Goal: Communication & Community: Share content

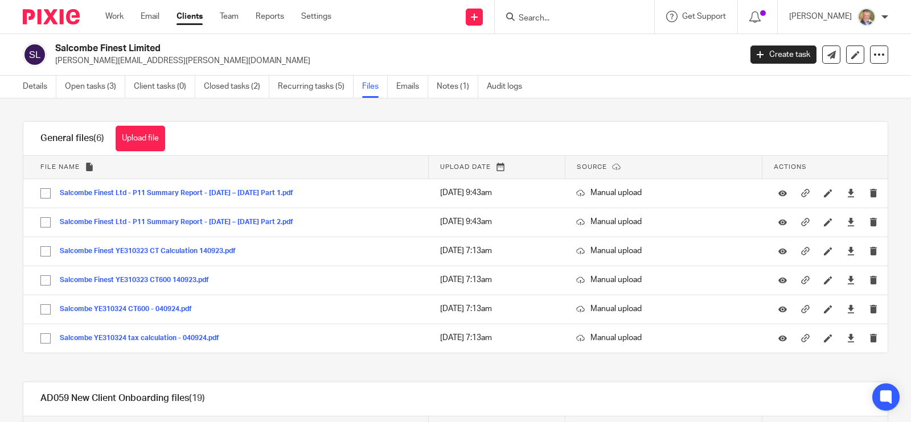
scroll to position [213, 0]
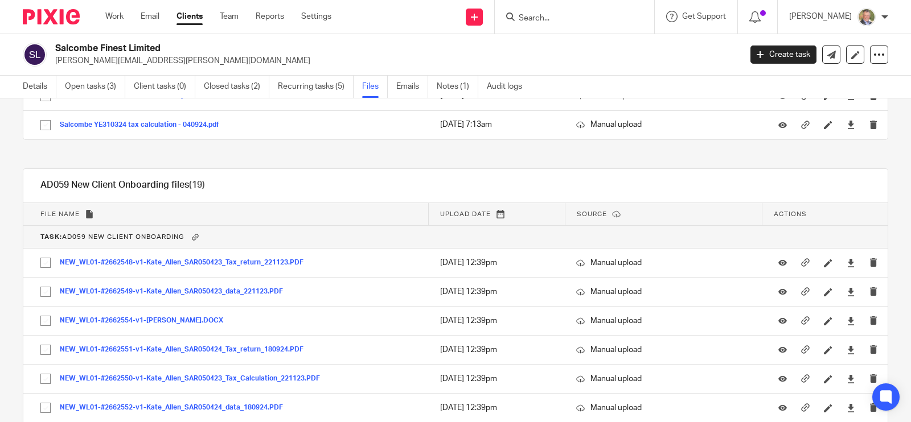
drag, startPoint x: 595, startPoint y: 10, endPoint x: 586, endPoint y: 18, distance: 12.5
click at [587, 18] on form at bounding box center [577, 17] width 121 height 14
click at [586, 18] on input "Search" at bounding box center [568, 19] width 102 height 10
type input "j"
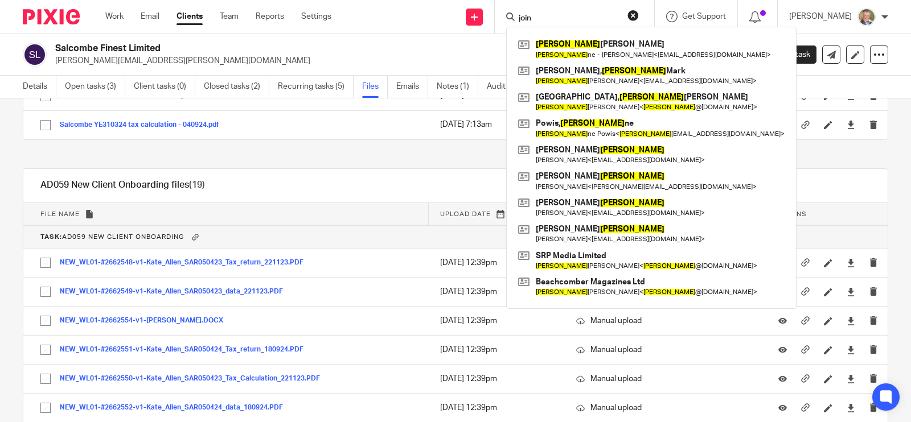
type input "join"
click at [389, 30] on div "Send new email Create task Add client join Joan ne Clarke Joan ne - Jo Clarke <…" at bounding box center [629, 17] width 562 height 34
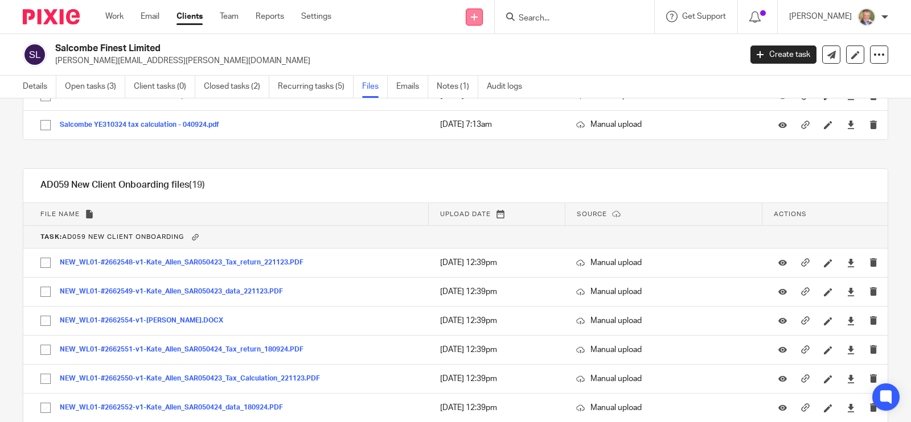
click at [478, 14] on icon at bounding box center [474, 17] width 7 height 7
click at [494, 85] on link "Add client" at bounding box center [489, 87] width 70 height 17
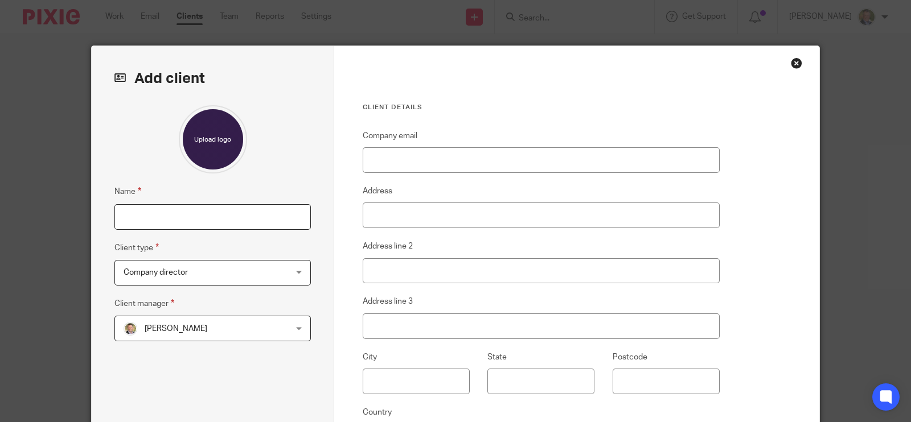
click at [227, 215] on input "Name" at bounding box center [212, 217] width 196 height 26
type input "Joinery Solutions SW Ltd"
click at [298, 267] on div "Company director Company director" at bounding box center [212, 273] width 196 height 26
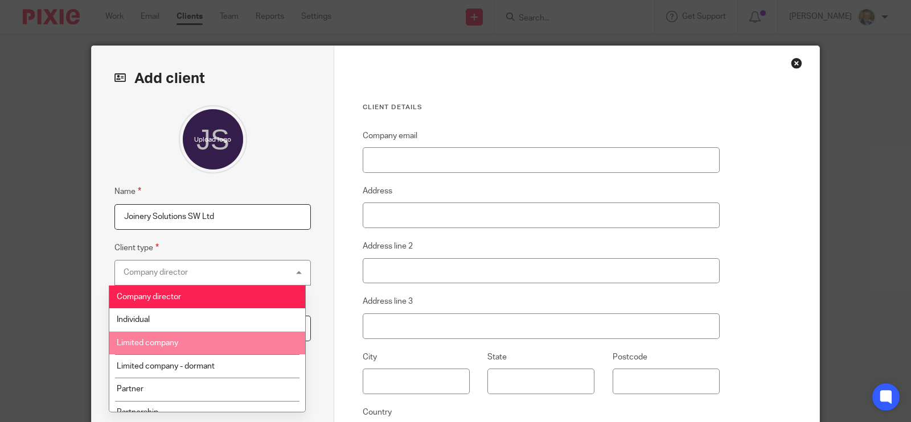
click at [246, 347] on li "Limited company" at bounding box center [206, 343] width 195 height 23
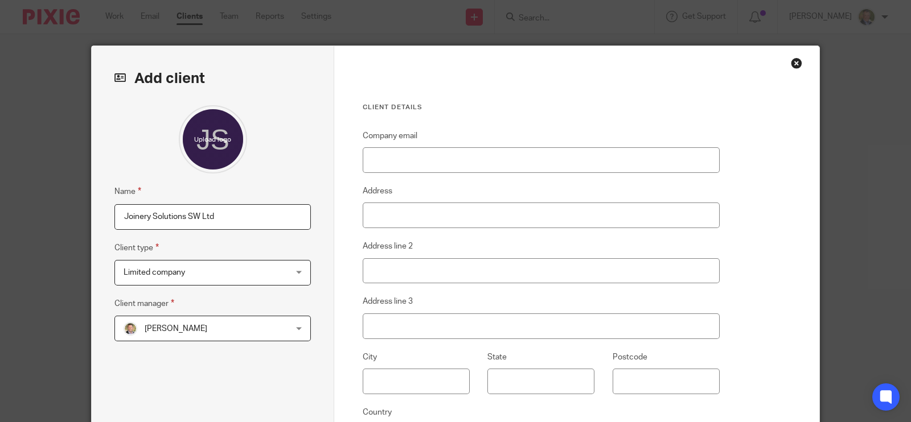
scroll to position [71, 0]
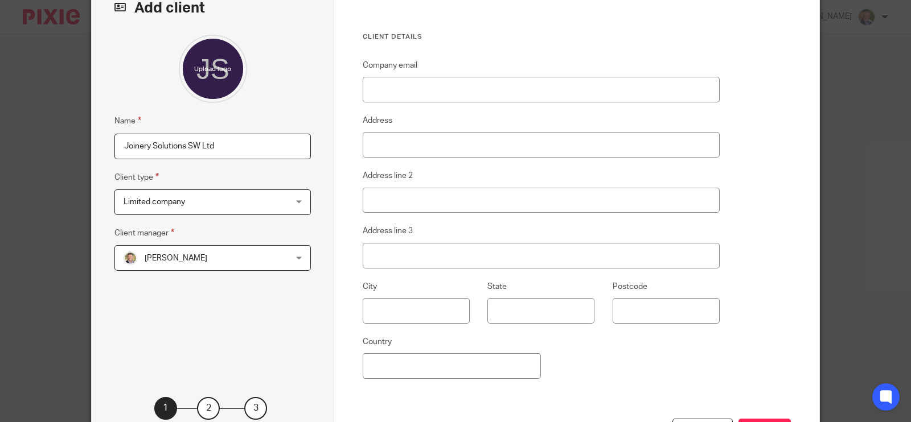
click at [273, 257] on div "Alastair McDade Alastair McDade" at bounding box center [212, 258] width 196 height 26
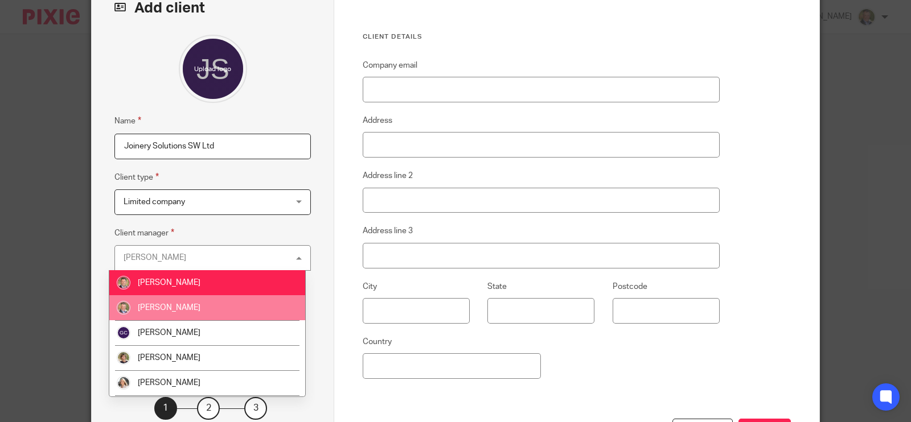
click at [188, 302] on li "[PERSON_NAME]" at bounding box center [206, 307] width 195 height 25
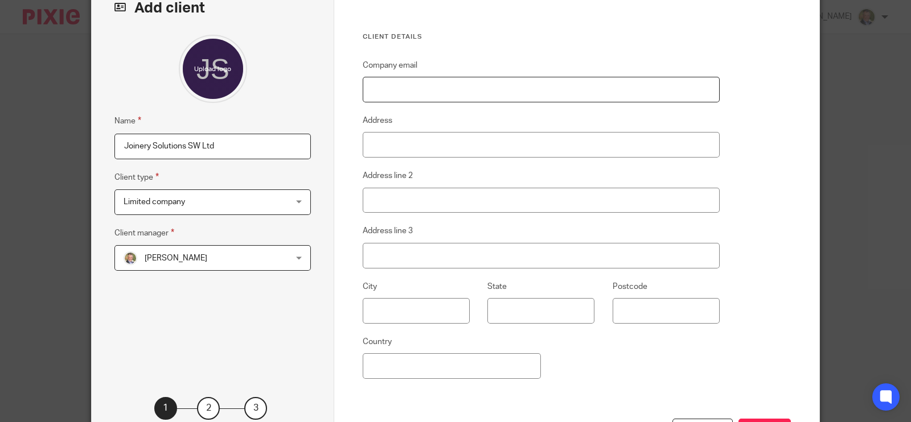
paste input "[EMAIL_ADDRESS][DOMAIN_NAME]"
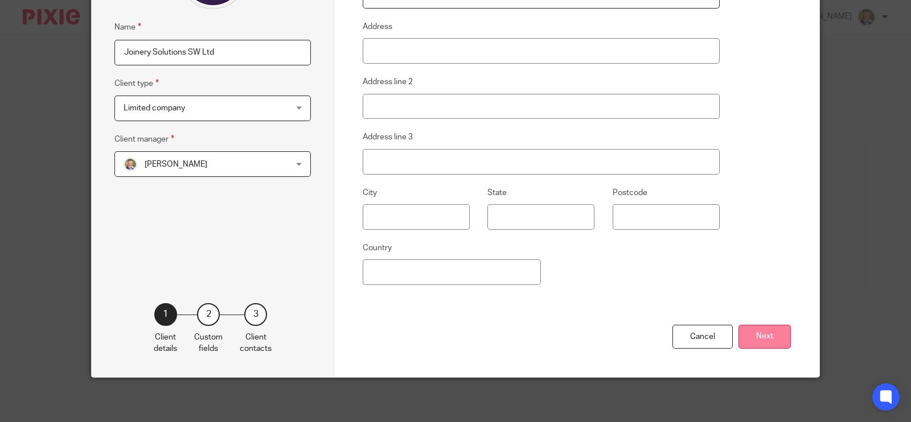
type input "[EMAIL_ADDRESS][DOMAIN_NAME]"
click at [754, 334] on button "Next" at bounding box center [764, 337] width 52 height 24
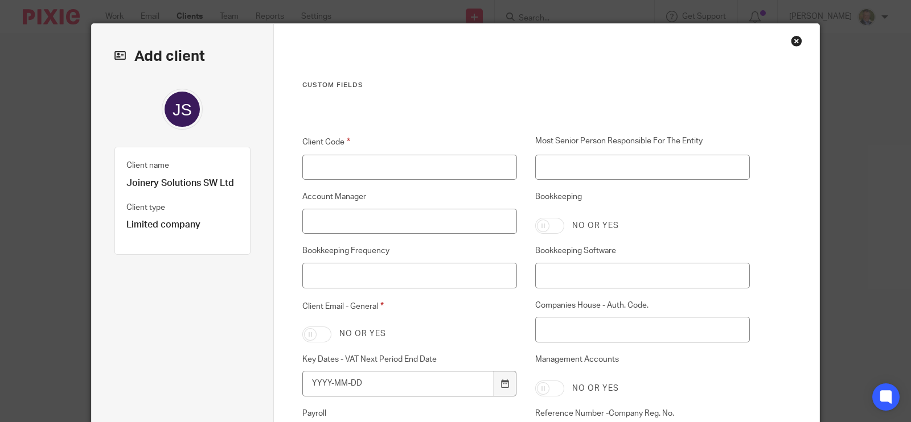
scroll to position [0, 0]
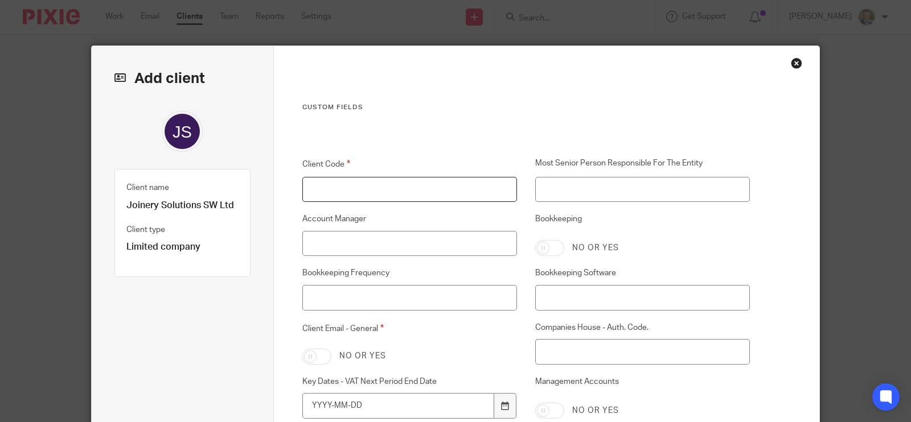
click at [356, 179] on input "Client Code" at bounding box center [409, 190] width 215 height 26
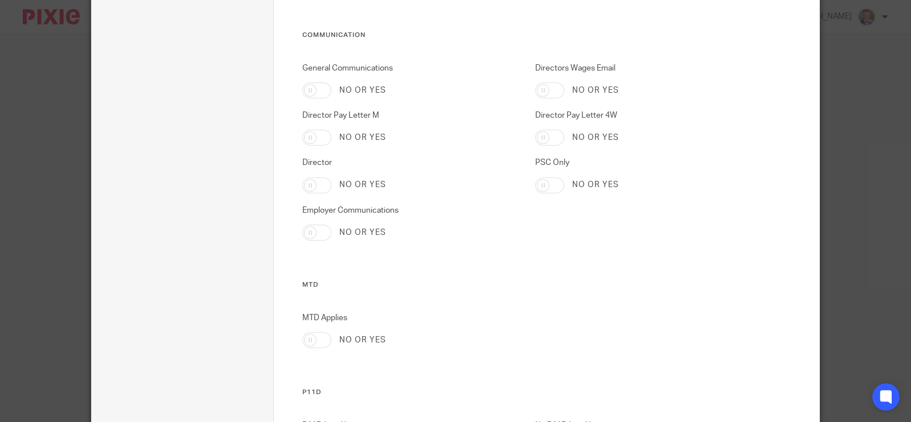
scroll to position [3376, 0]
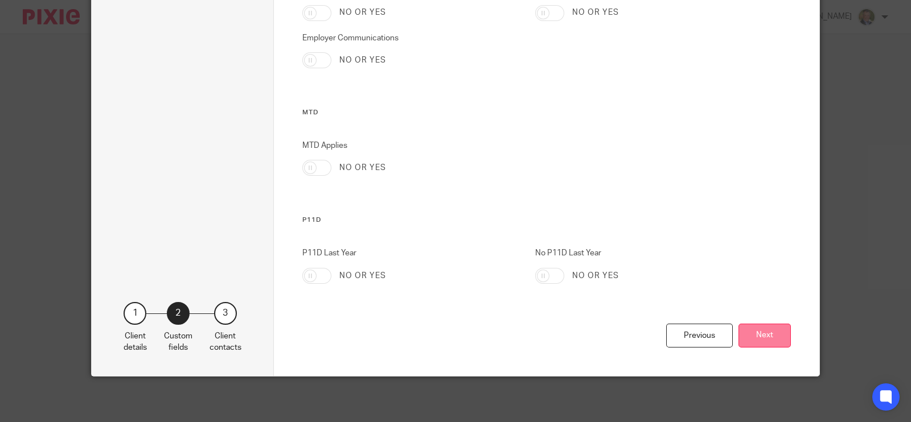
type input "PROSPECT"
click at [753, 332] on button "Next" at bounding box center [764, 336] width 52 height 24
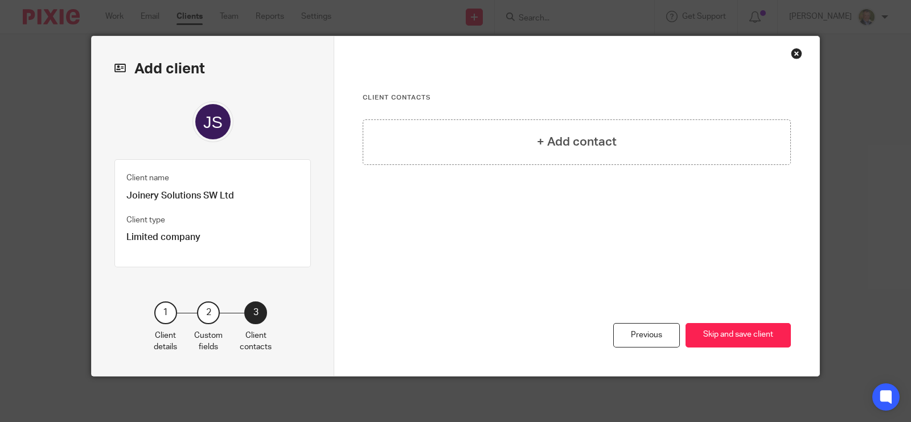
scroll to position [9, 0]
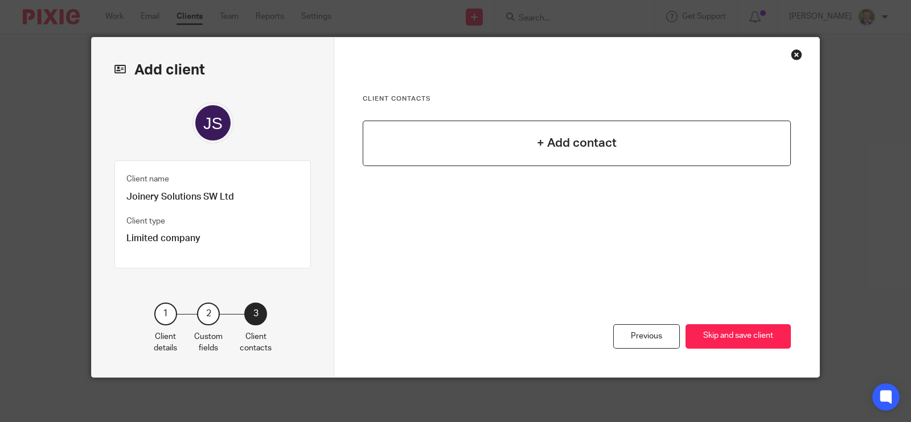
click at [566, 141] on h4 "+ Add contact" at bounding box center [577, 143] width 80 height 18
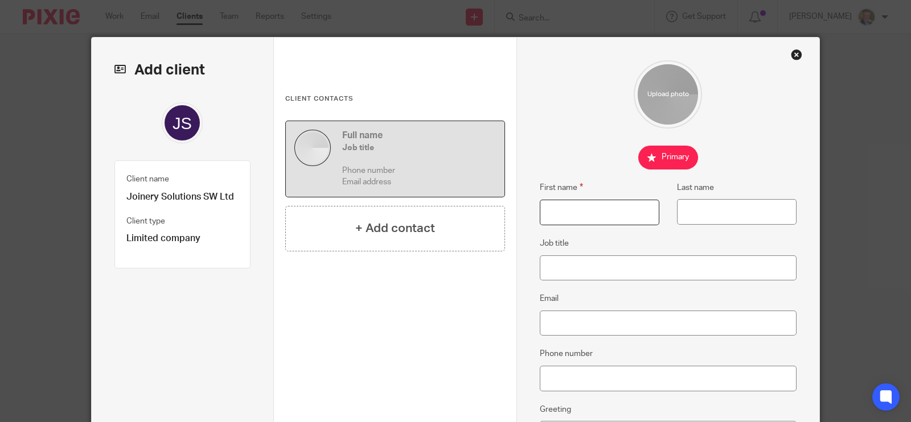
click at [566, 211] on input "First name" at bounding box center [600, 213] width 120 height 26
type input "Joe"
type input "Lancaster"
click at [544, 263] on input "Job title" at bounding box center [668, 269] width 257 height 26
type input "Director"
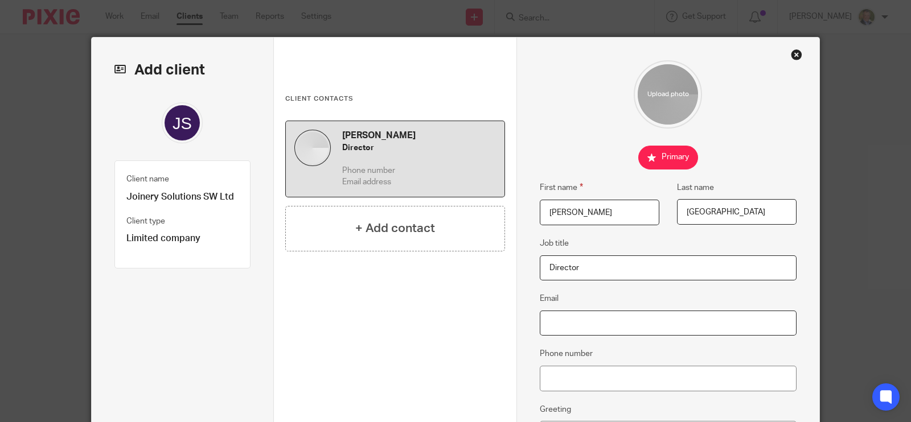
paste input "[EMAIL_ADDRESS][DOMAIN_NAME]"
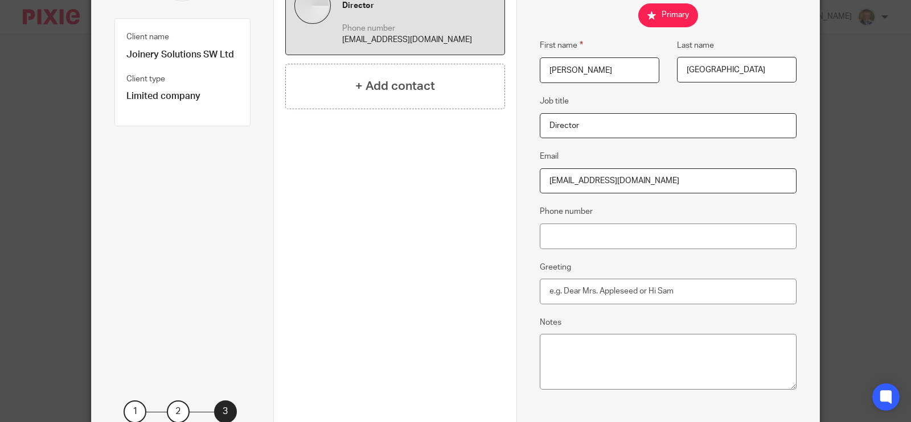
type input "[EMAIL_ADDRESS][DOMAIN_NAME]"
click at [577, 233] on input "Phone number" at bounding box center [668, 237] width 257 height 26
click at [566, 233] on input "07595387211" at bounding box center [668, 237] width 257 height 26
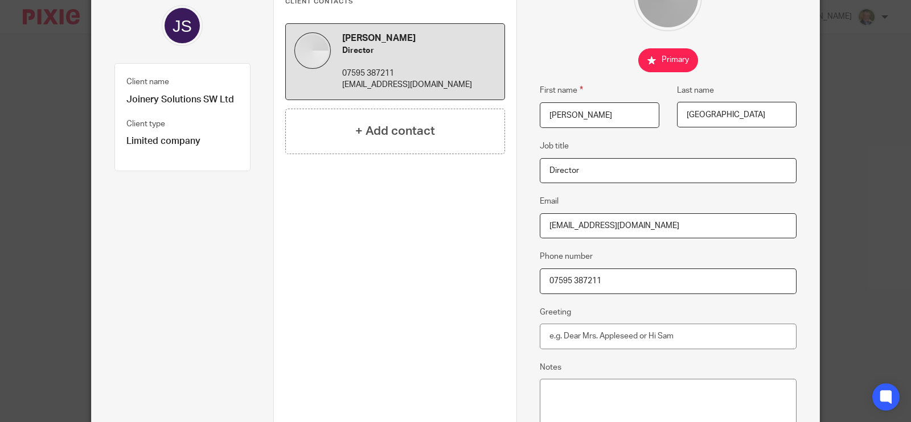
scroll to position [248, 0]
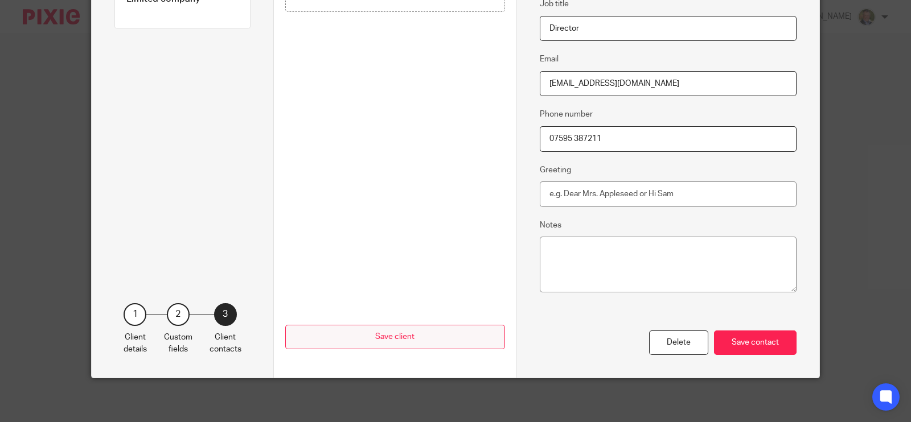
type input "07595 387211"
click at [743, 339] on div "Save contact" at bounding box center [755, 343] width 83 height 24
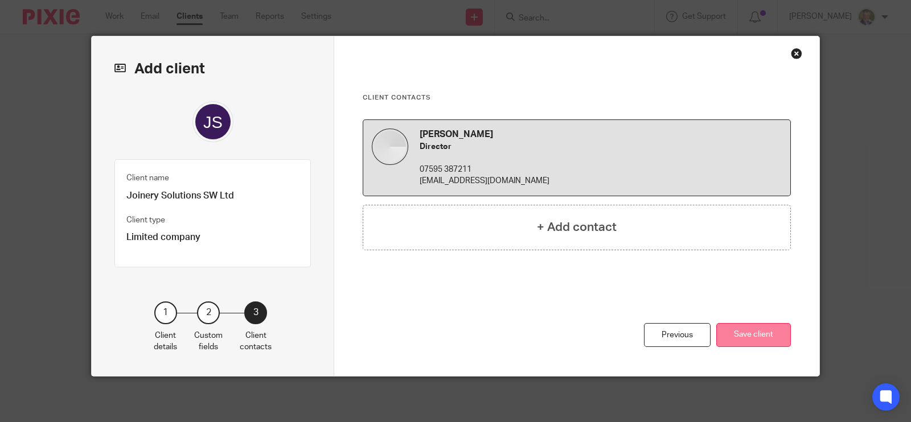
scroll to position [9, 0]
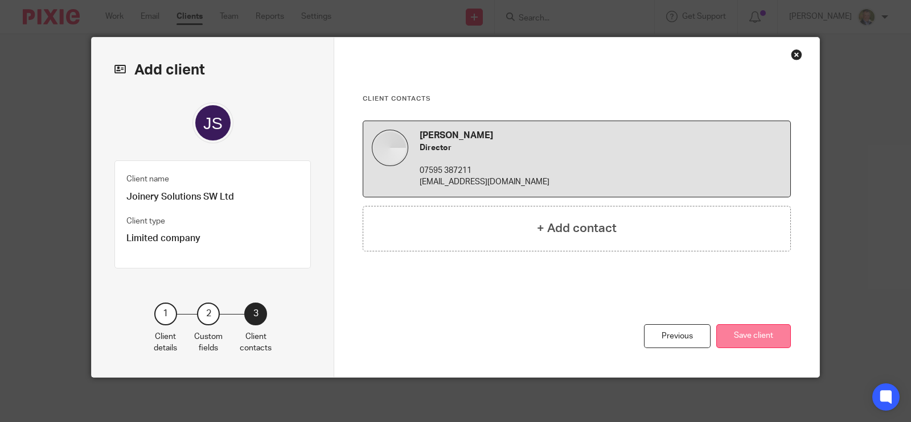
click at [761, 335] on button "Save client" at bounding box center [753, 336] width 75 height 24
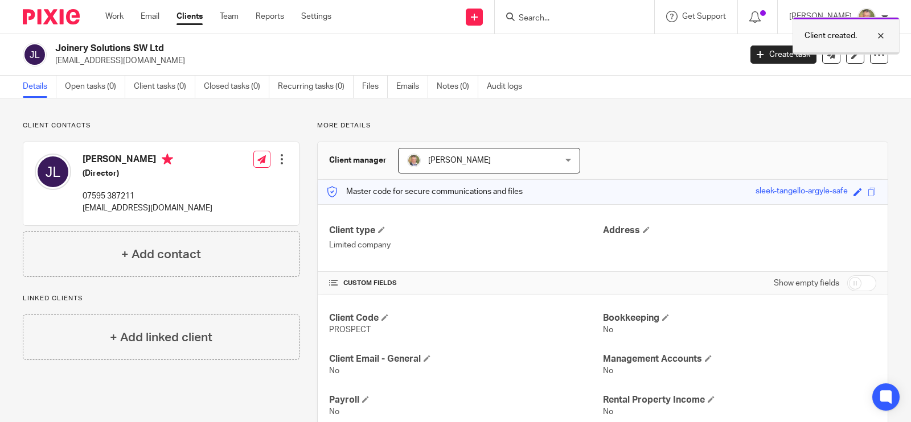
click at [880, 33] on div at bounding box center [872, 36] width 31 height 14
click at [483, 18] on link at bounding box center [474, 17] width 17 height 17
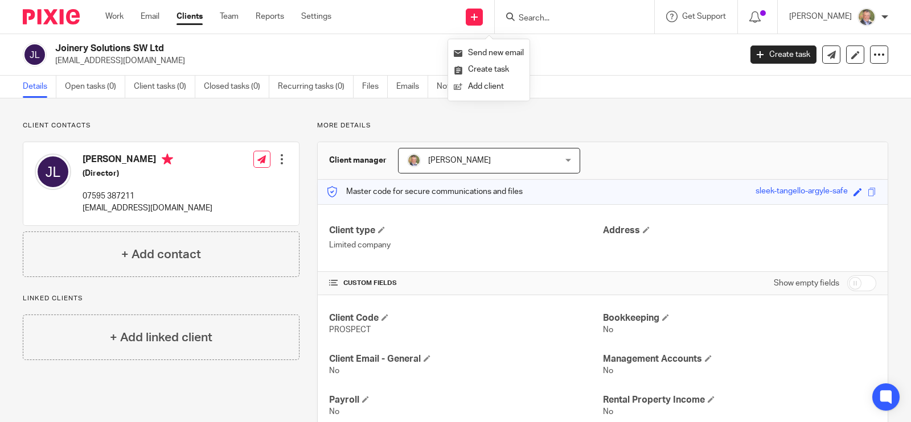
click at [472, 118] on div "Client contacts Joe Lancaster (Director) 07595 387211 info@joinerysolutionssw.c…" at bounding box center [455, 340] width 911 height 484
click at [873, 52] on icon at bounding box center [878, 54] width 11 height 11
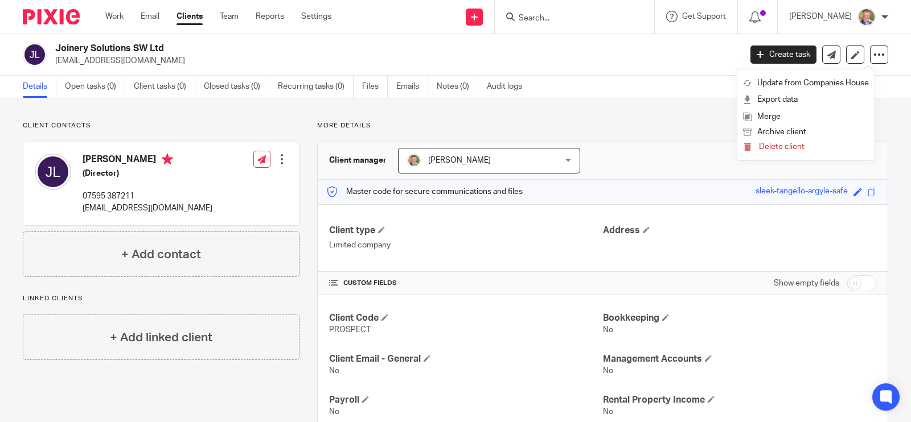
click at [599, 65] on p "[EMAIL_ADDRESS][DOMAIN_NAME]" at bounding box center [394, 60] width 678 height 11
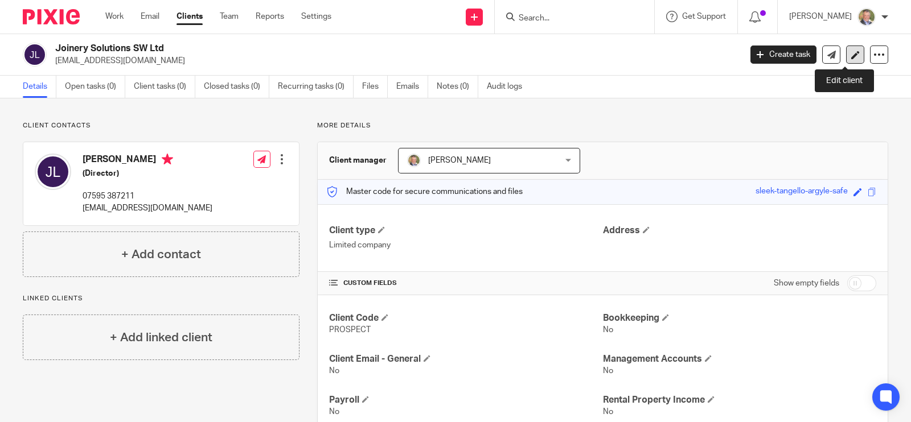
click at [851, 52] on icon at bounding box center [855, 55] width 9 height 9
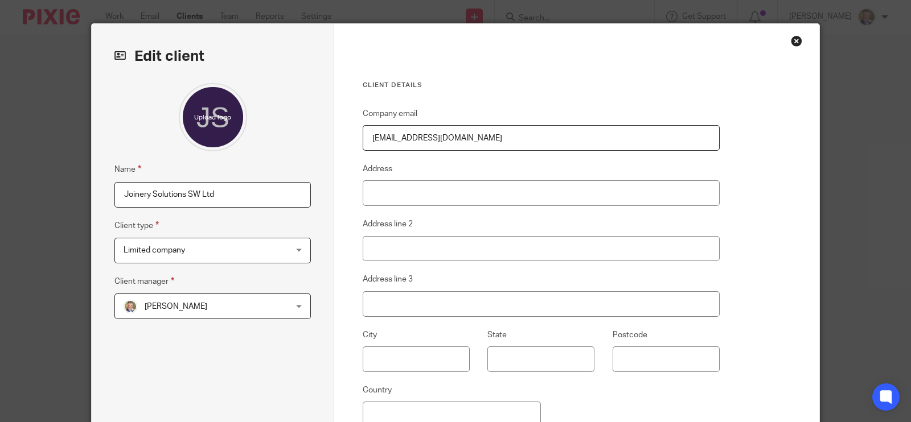
scroll to position [165, 0]
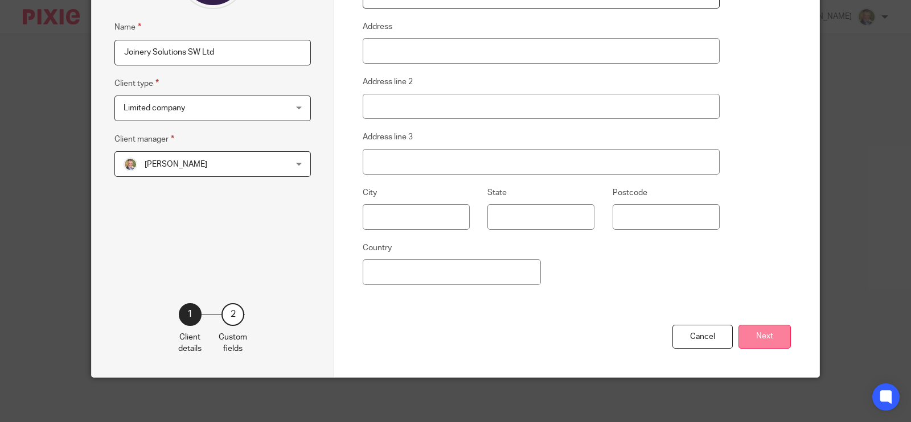
click at [763, 337] on button "Next" at bounding box center [764, 337] width 52 height 24
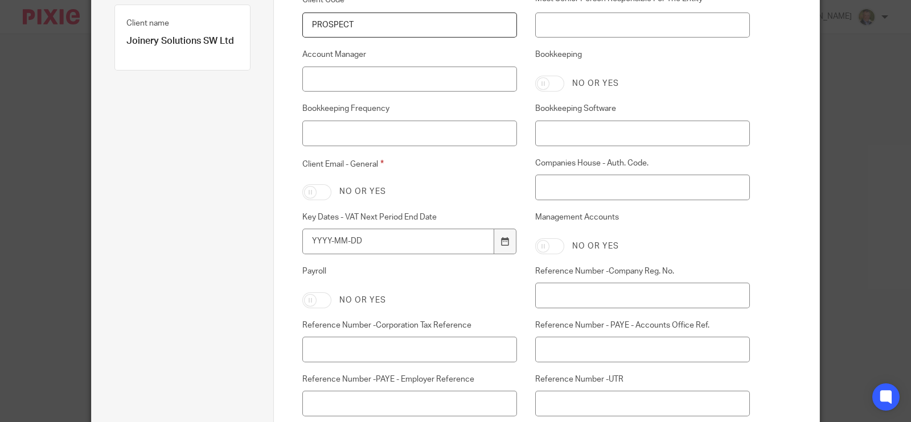
scroll to position [22, 0]
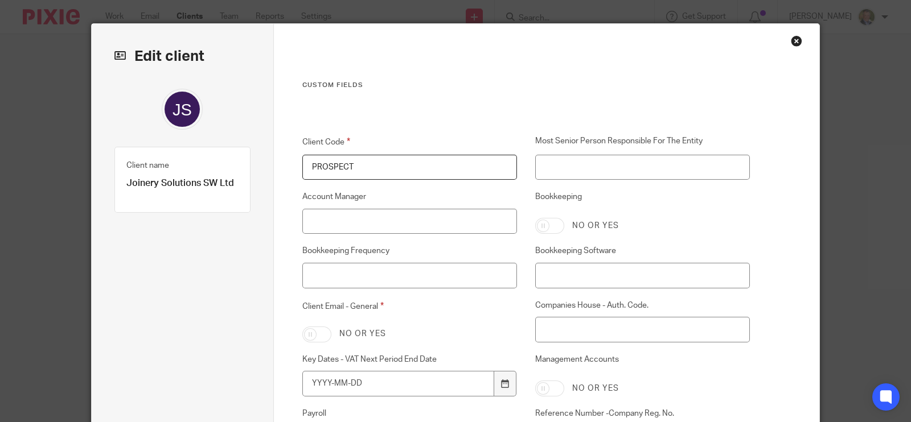
click at [794, 40] on div "Close this dialog window" at bounding box center [796, 40] width 11 height 11
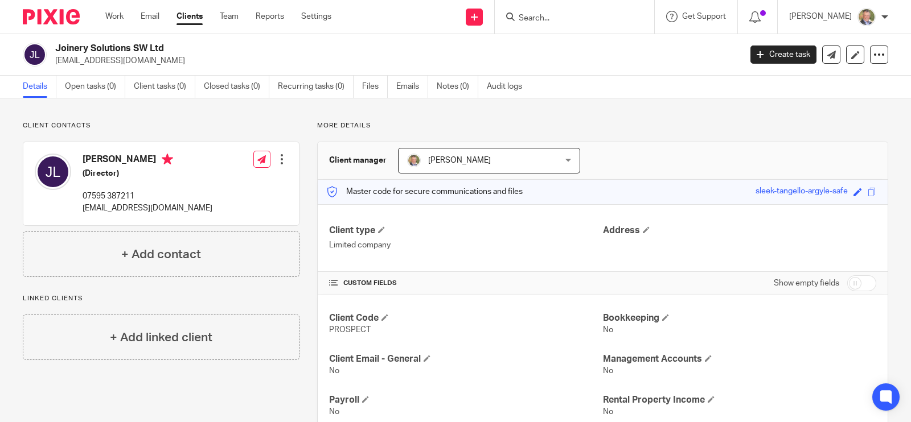
click at [279, 161] on div at bounding box center [281, 159] width 11 height 11
click at [216, 184] on link "Edit contact" at bounding box center [227, 184] width 109 height 17
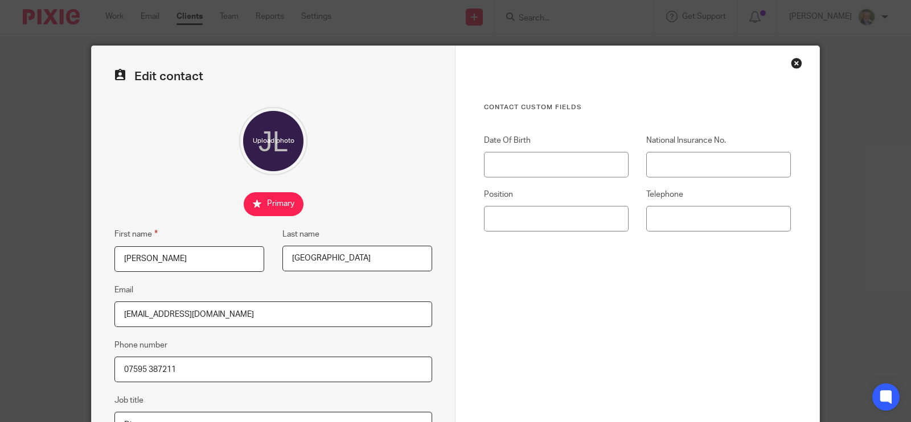
click at [259, 364] on input "07595 387211" at bounding box center [273, 370] width 318 height 26
drag, startPoint x: 256, startPoint y: 365, endPoint x: 190, endPoint y: 369, distance: 65.6
click at [190, 369] on input "07595 387211 01626 249140" at bounding box center [273, 370] width 318 height 26
type input "07595 387211 01626 249140"
click at [587, 347] on div "Contact Custom fields Date Of Birth National Insurance No. Position Telephone" at bounding box center [637, 248] width 307 height 291
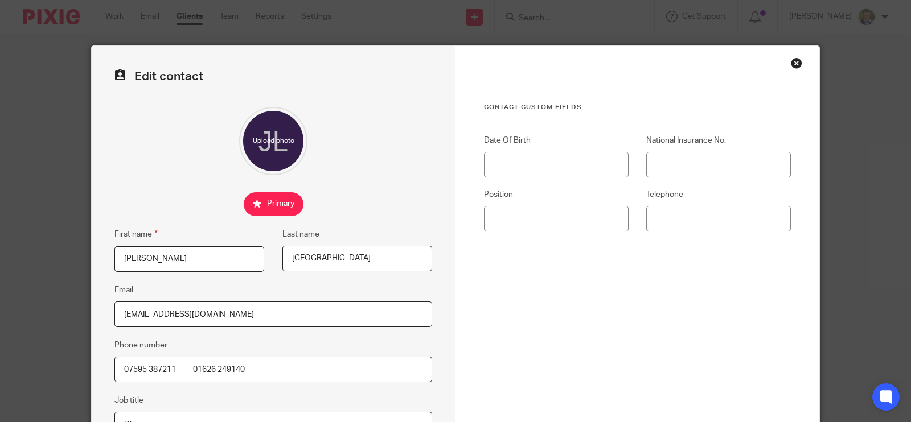
scroll to position [139, 0]
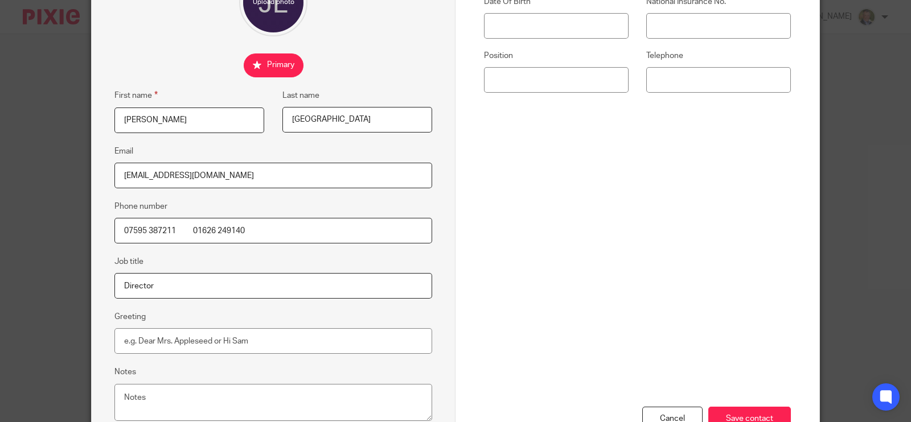
click at [750, 409] on input "Save contact" at bounding box center [749, 419] width 83 height 24
click at [748, 411] on input "Save contact" at bounding box center [749, 419] width 83 height 24
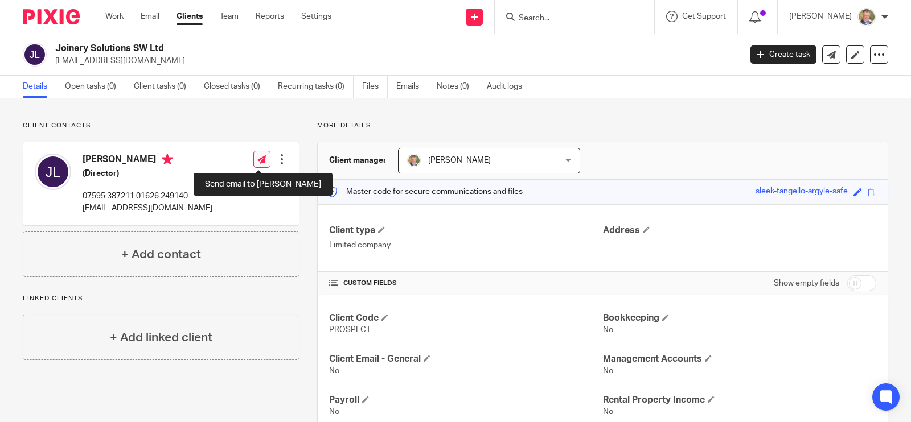
click at [257, 155] on icon at bounding box center [261, 159] width 9 height 9
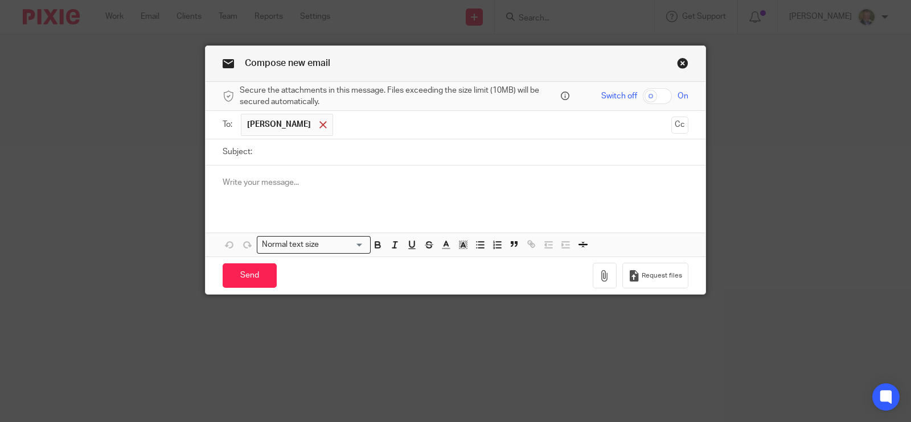
click at [319, 123] on span at bounding box center [322, 124] width 7 height 7
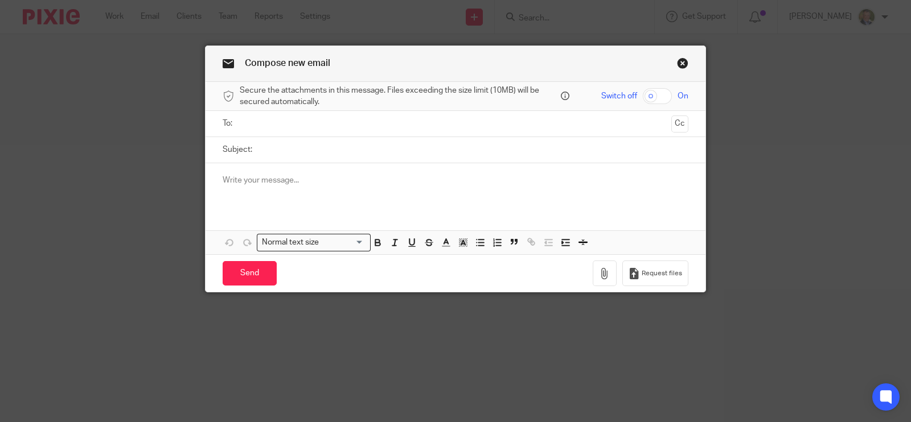
drag, startPoint x: 257, startPoint y: 178, endPoint x: 274, endPoint y: 204, distance: 31.6
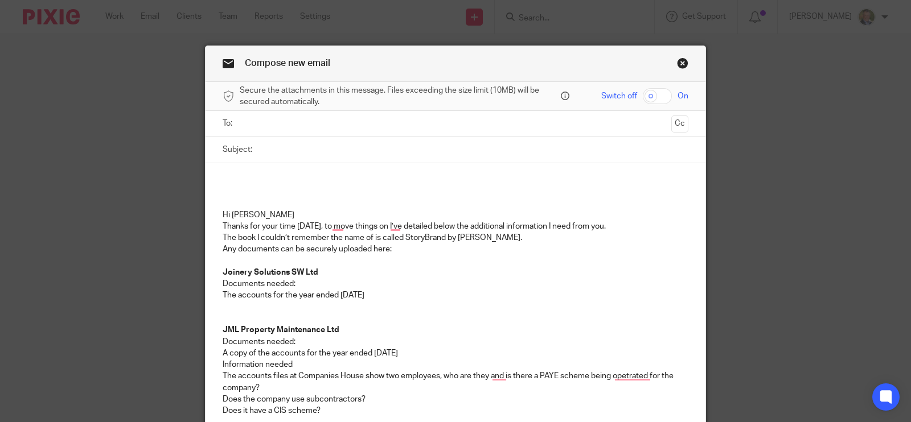
click at [247, 180] on p "To enrich screen reader interactions, please activate Accessibility in Grammarl…" at bounding box center [456, 180] width 466 height 11
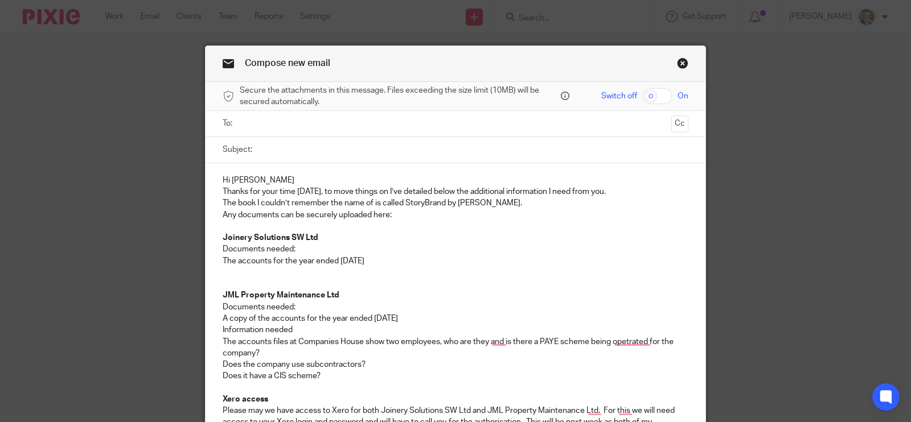
click at [299, 182] on p "Hi Joe" at bounding box center [456, 180] width 466 height 11
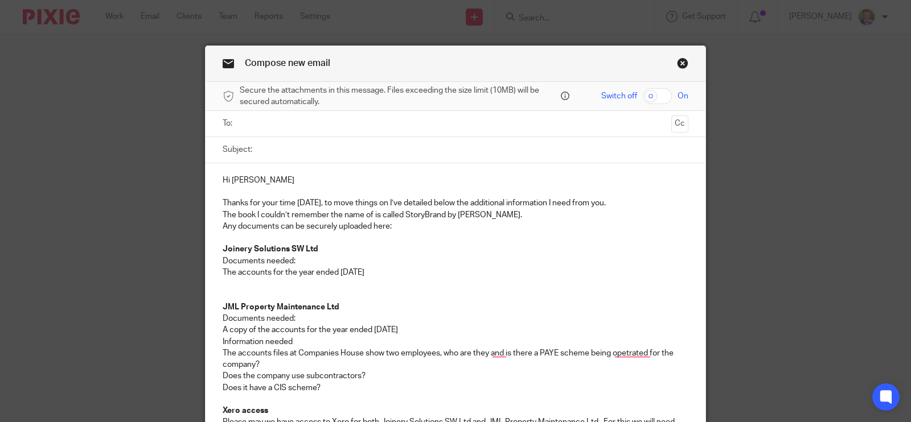
click at [629, 200] on p "Thanks for your time yesterday, to move things on I’ve detailed below the addit…" at bounding box center [456, 203] width 466 height 11
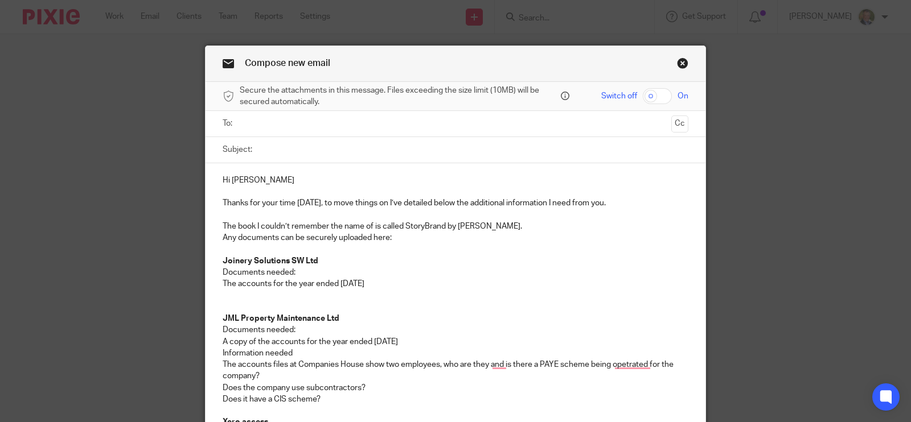
click at [523, 229] on p "The book I couldn’t remember the name of is called StoryBrand by Donald Miller." at bounding box center [456, 226] width 466 height 11
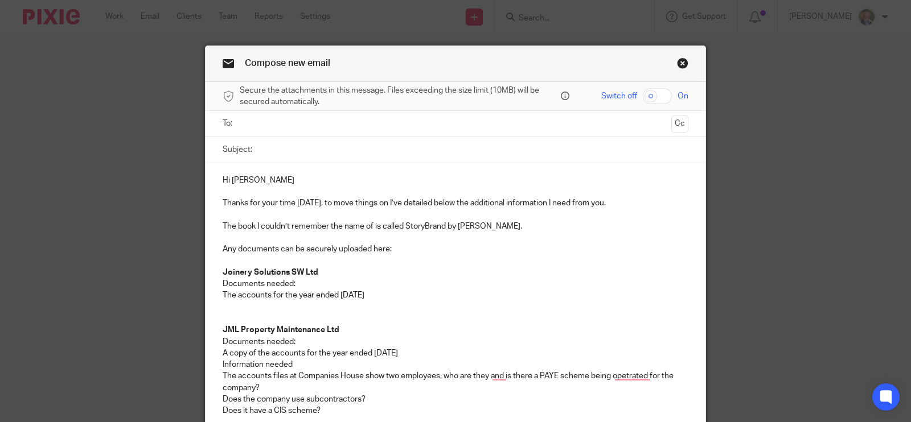
click at [413, 249] on p "Any documents can be securely uploaded here:" at bounding box center [456, 249] width 466 height 11
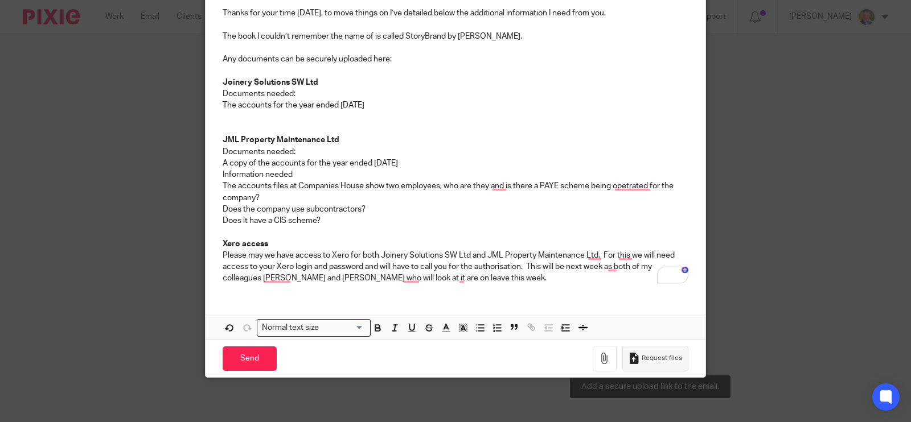
click at [647, 361] on span "Request files" at bounding box center [662, 358] width 40 height 9
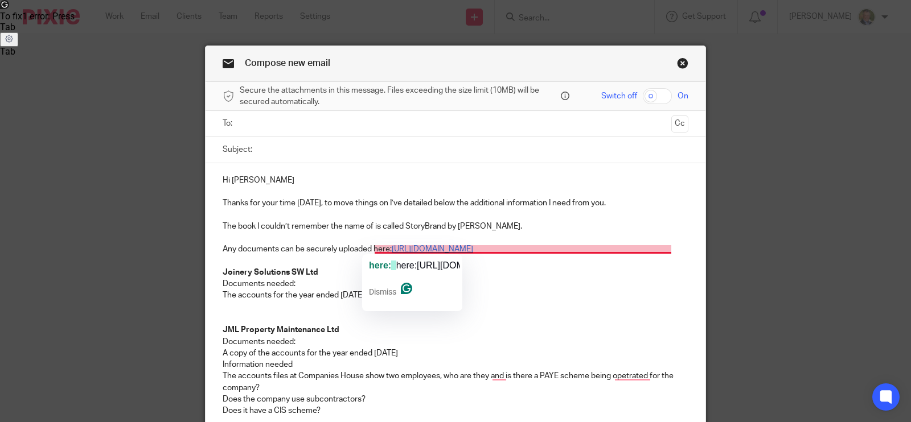
scroll to position [71, 0]
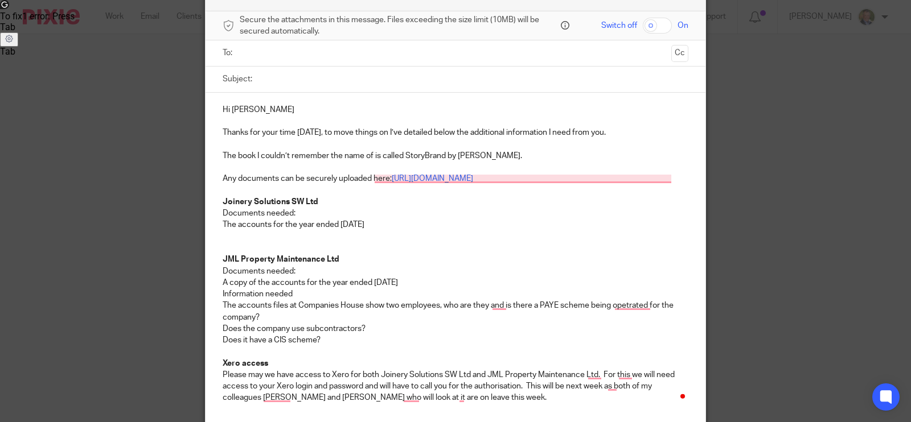
click at [389, 196] on p "Joinery Solutions SW Ltd" at bounding box center [456, 201] width 466 height 11
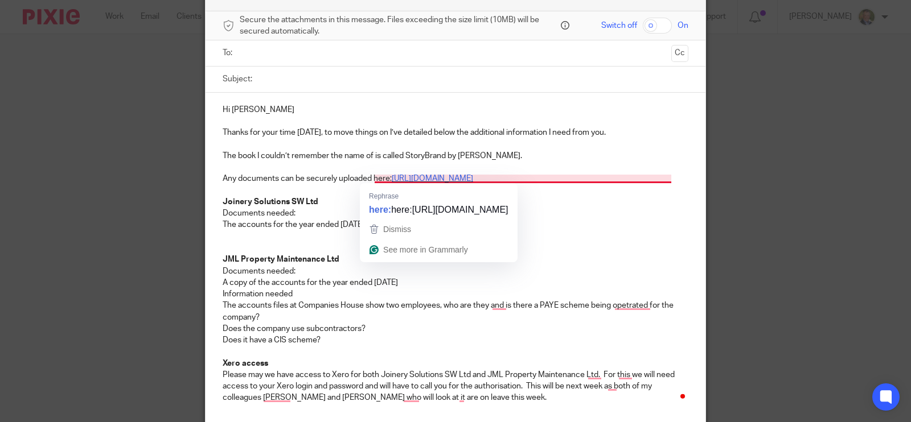
click at [392, 177] on link "https://andrewpriceco.usepixie.net/u/7dc8250508ad6a94970353412e6e8fcd" at bounding box center [432, 179] width 81 height 8
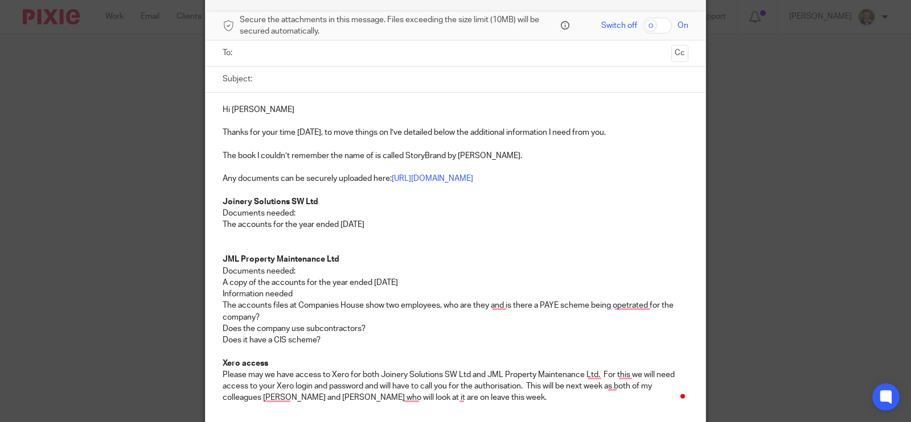
click at [435, 209] on p "Documents needed:" at bounding box center [456, 213] width 466 height 11
click at [321, 200] on p "Joinery Solutions SW Ltd" at bounding box center [456, 201] width 466 height 11
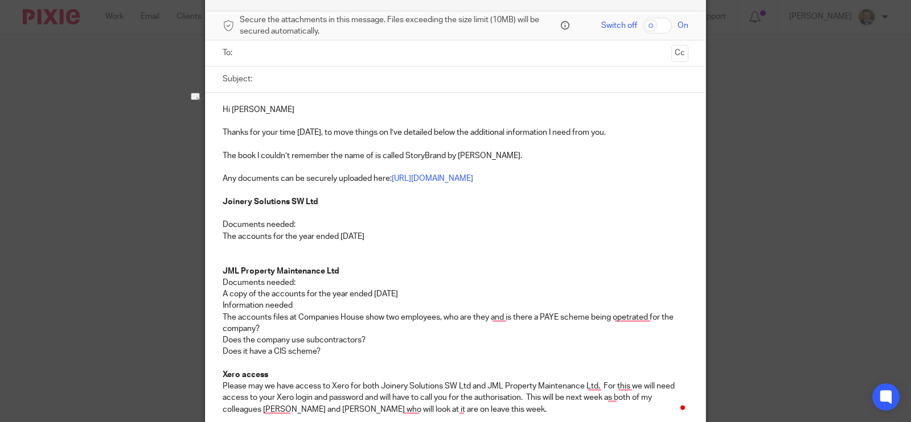
drag, startPoint x: 403, startPoint y: 232, endPoint x: 183, endPoint y: 240, distance: 219.9
click at [183, 240] on div "Compose new email Secure the attachments in this message. Files exceeding the s…" at bounding box center [455, 211] width 911 height 422
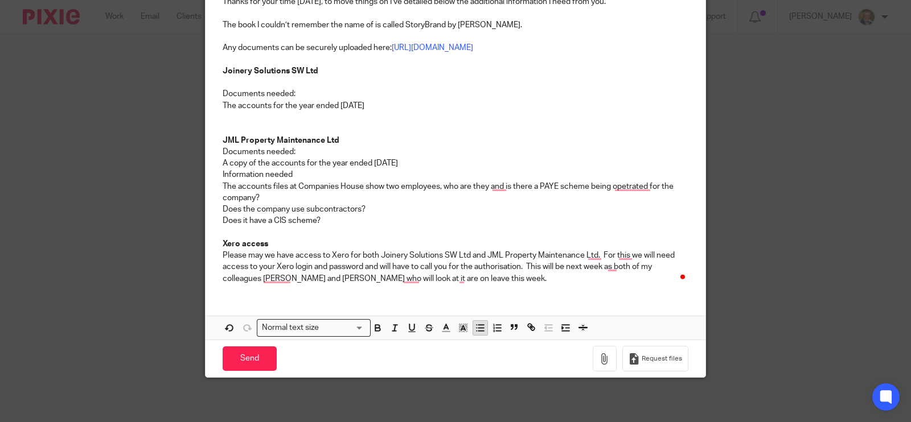
click at [478, 328] on line "button" at bounding box center [480, 328] width 5 height 0
click at [408, 138] on p "JML Property Maintenance Ltd" at bounding box center [456, 140] width 466 height 11
click at [355, 144] on p "JML Property Maintenance Ltd" at bounding box center [456, 140] width 466 height 11
click at [360, 137] on p "JML Property Maintenance Ltd" at bounding box center [456, 140] width 466 height 11
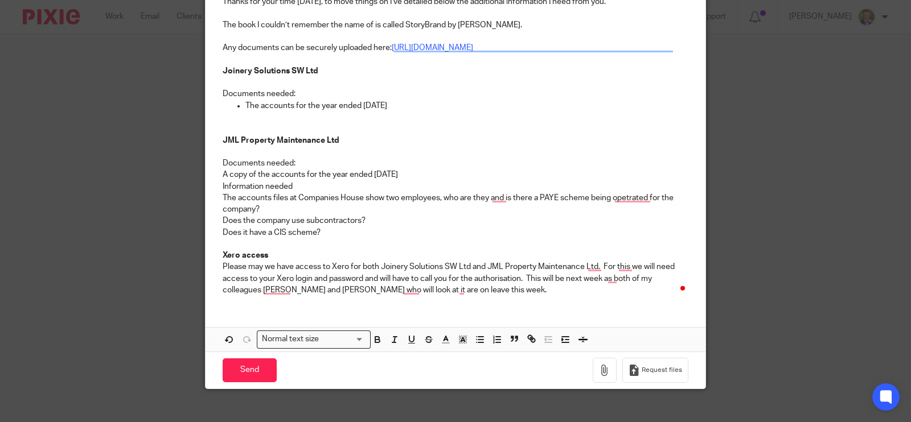
drag, startPoint x: 462, startPoint y: 174, endPoint x: 183, endPoint y: 176, distance: 278.9
click at [183, 176] on div "Compose new email Secure the attachments in this message. Files exceeding the s…" at bounding box center [455, 211] width 911 height 422
click at [478, 337] on line "button" at bounding box center [480, 337] width 5 height 0
click at [355, 215] on p "Does the company use subcontractors?" at bounding box center [456, 220] width 466 height 11
click at [216, 189] on div "Hi Joe Thanks for your time yesterday, to move things on I’ve detailed below th…" at bounding box center [456, 133] width 500 height 343
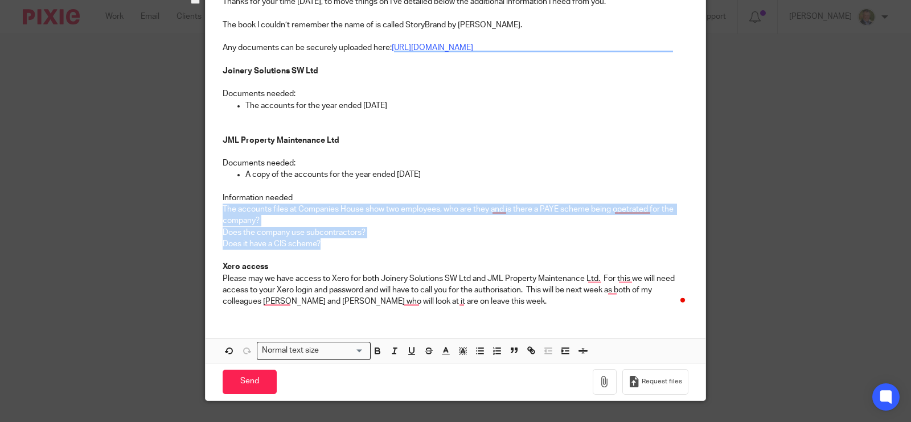
drag, startPoint x: 269, startPoint y: 241, endPoint x: 211, endPoint y: 212, distance: 64.9
click at [211, 212] on div "Hi Joe Thanks for your time yesterday, to move things on I’ve detailed below th…" at bounding box center [456, 139] width 500 height 355
click at [478, 348] on line "button" at bounding box center [480, 348] width 5 height 0
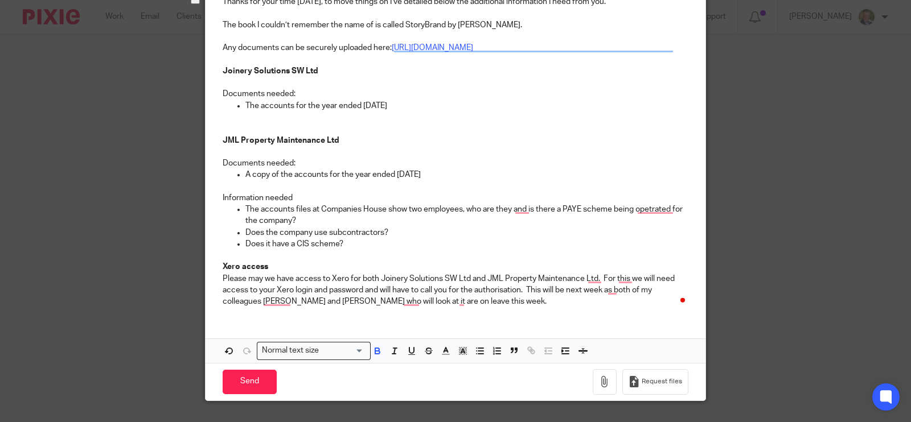
click at [453, 265] on p "Xero access" at bounding box center [456, 266] width 466 height 11
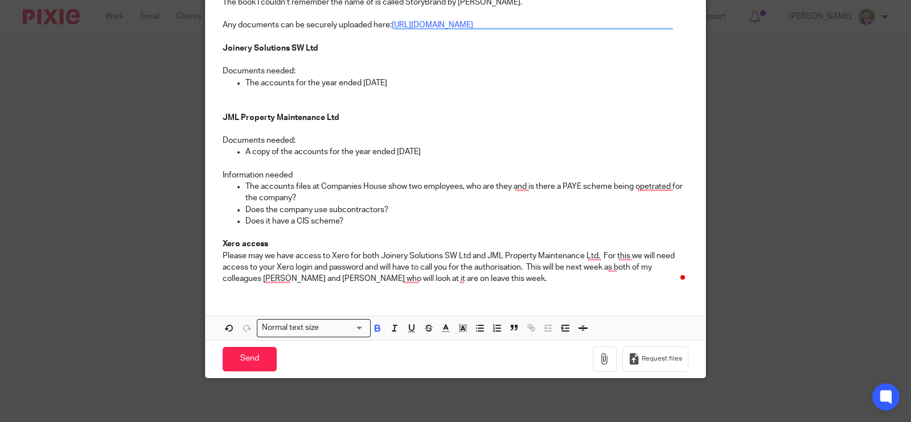
click at [282, 248] on p "Xero access" at bounding box center [456, 244] width 466 height 11
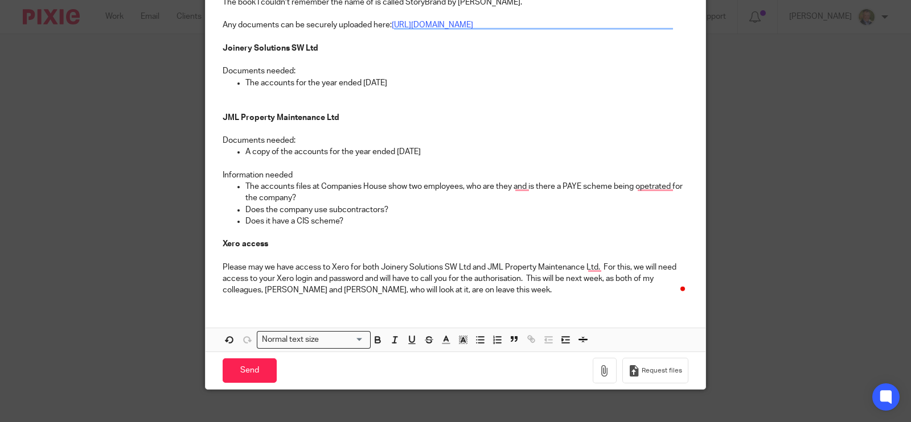
drag, startPoint x: 556, startPoint y: 284, endPoint x: 578, endPoint y: 286, distance: 22.8
click at [558, 285] on p "Please may we have access to Xero for both Joinery Solutions SW Ltd and JML Pro…" at bounding box center [456, 279] width 466 height 35
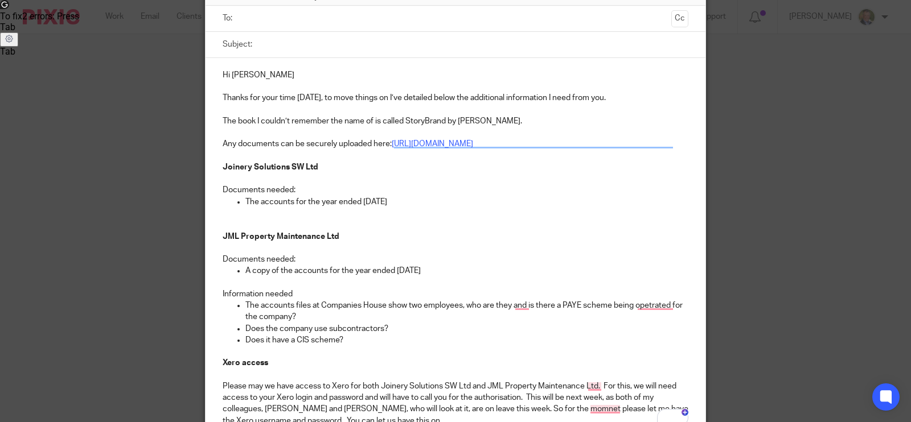
scroll to position [176, 0]
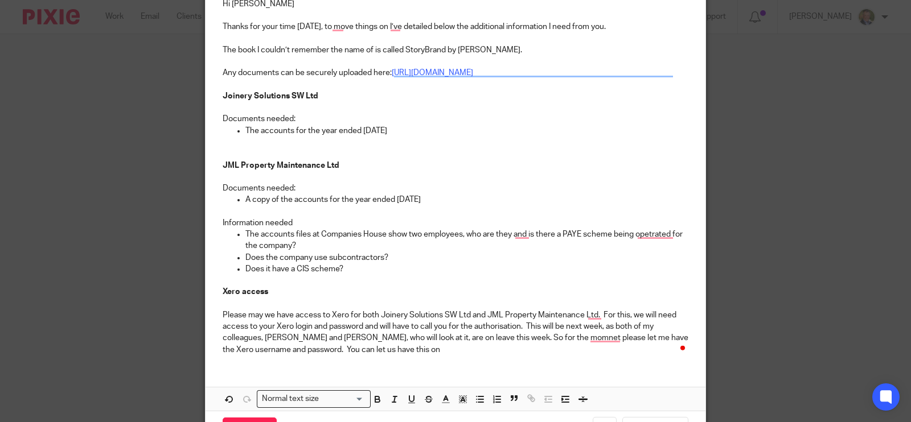
drag, startPoint x: 596, startPoint y: 336, endPoint x: 550, endPoint y: 371, distance: 57.3
click at [550, 371] on div "Hi Joe Thanks for your time yesterday, to move things on I’ve detailed below th…" at bounding box center [456, 199] width 500 height 425
click at [461, 347] on p "Please may we have access to Xero for both Joinery Solutions SW Ltd and JML Pro…" at bounding box center [456, 333] width 466 height 46
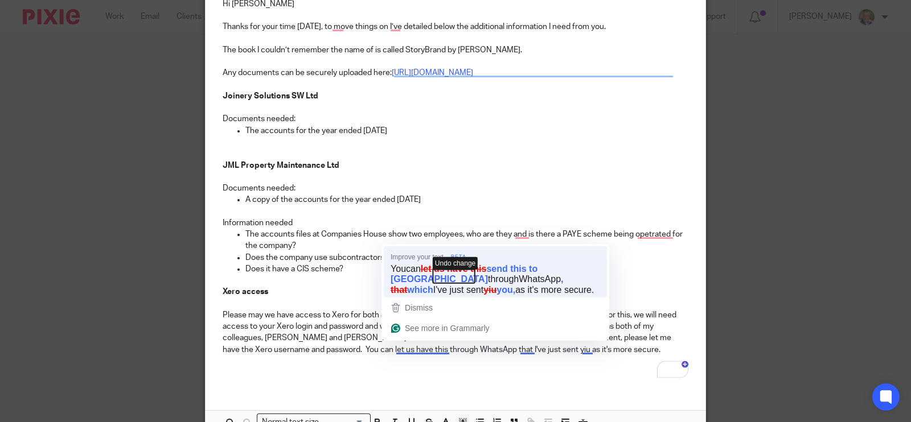
click at [449, 270] on span "Undo change" at bounding box center [455, 263] width 45 height 13
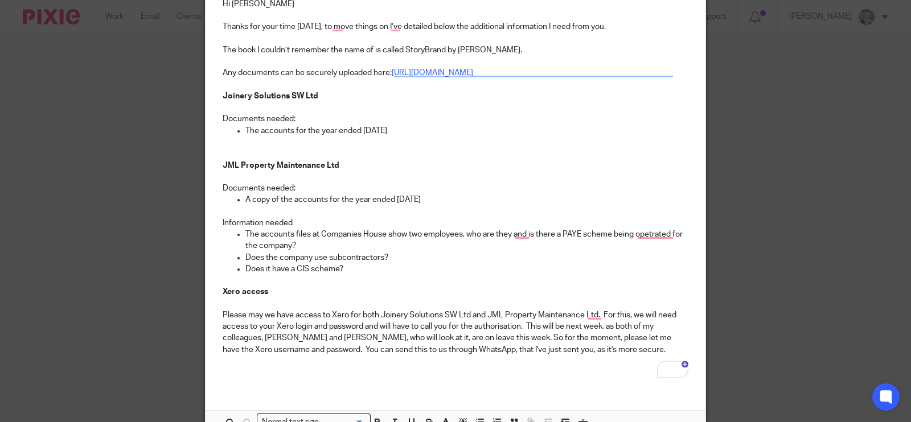
click at [417, 369] on p "To enrich screen reader interactions, please activate Accessibility in Grammarl…" at bounding box center [456, 372] width 466 height 11
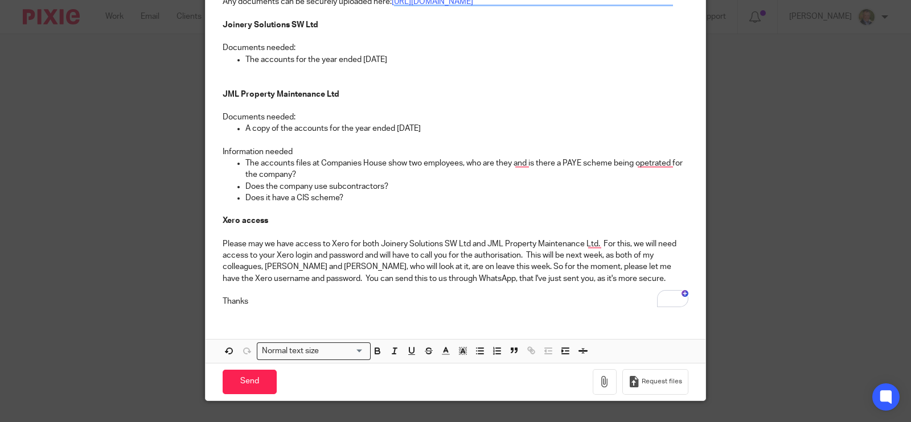
scroll to position [0, 0]
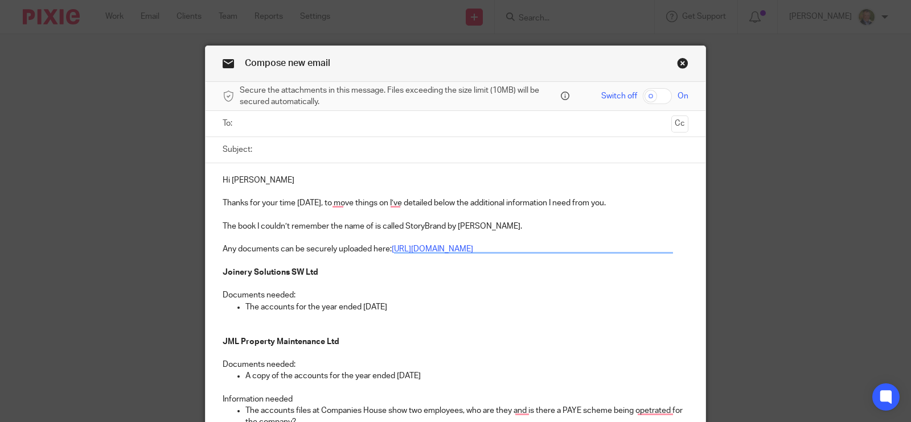
click at [324, 147] on input "Subject:" at bounding box center [473, 150] width 430 height 26
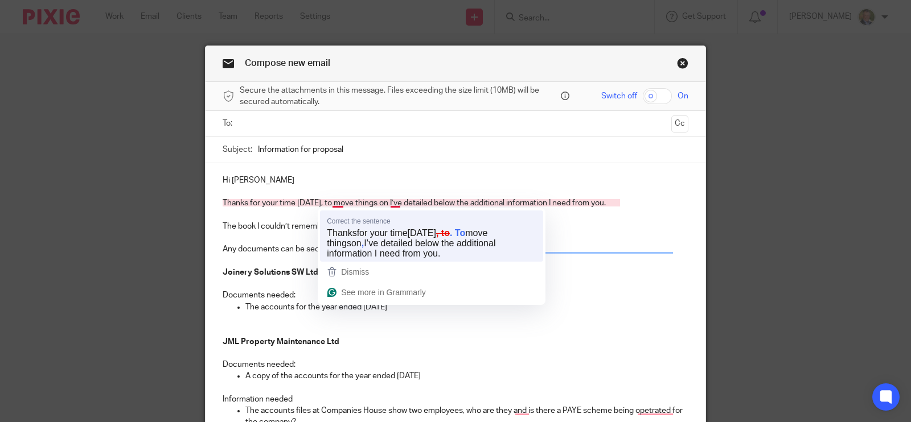
type input "Information for proposal"
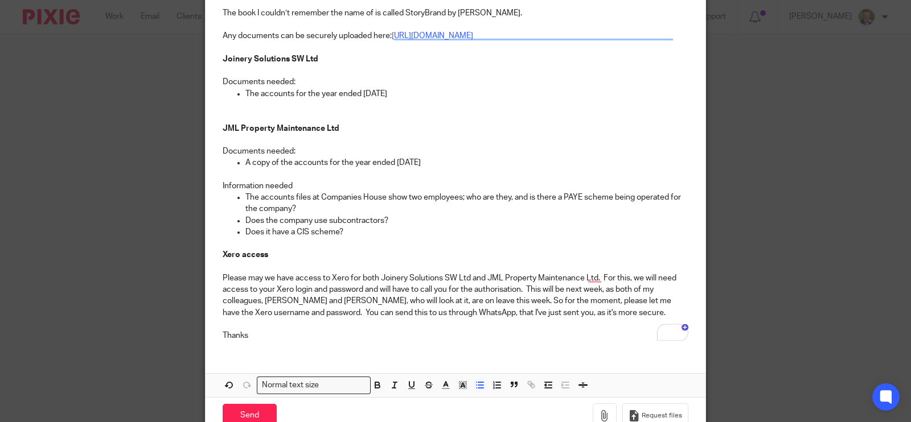
scroll to position [270, 0]
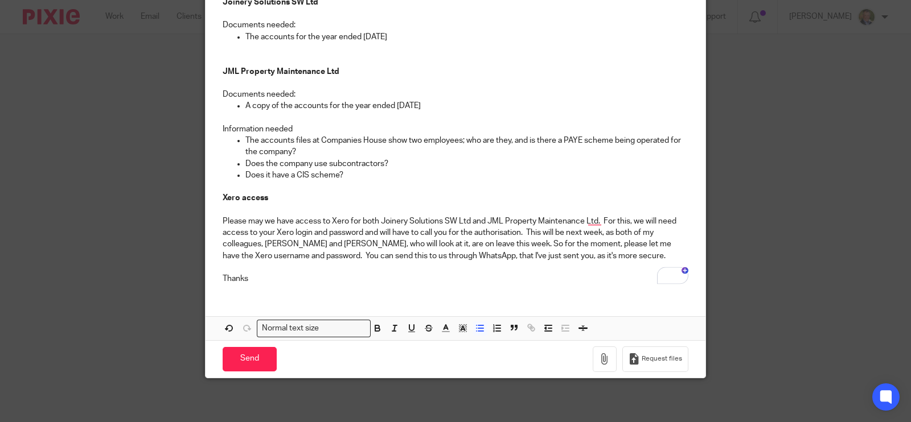
click at [321, 281] on p "Thanks" at bounding box center [456, 278] width 466 height 11
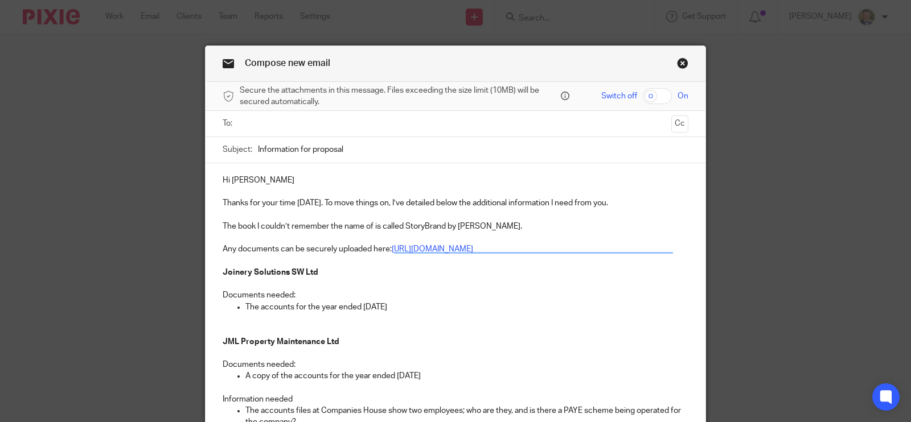
click at [253, 120] on input "text" at bounding box center [455, 123] width 423 height 13
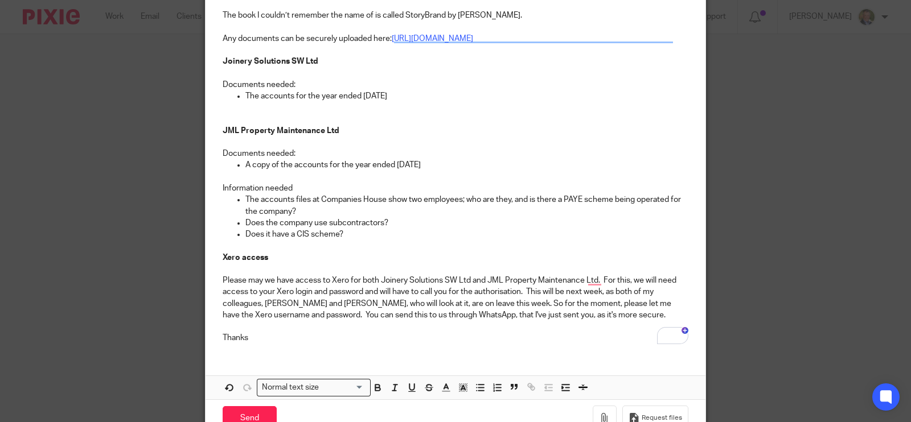
scroll to position [273, 0]
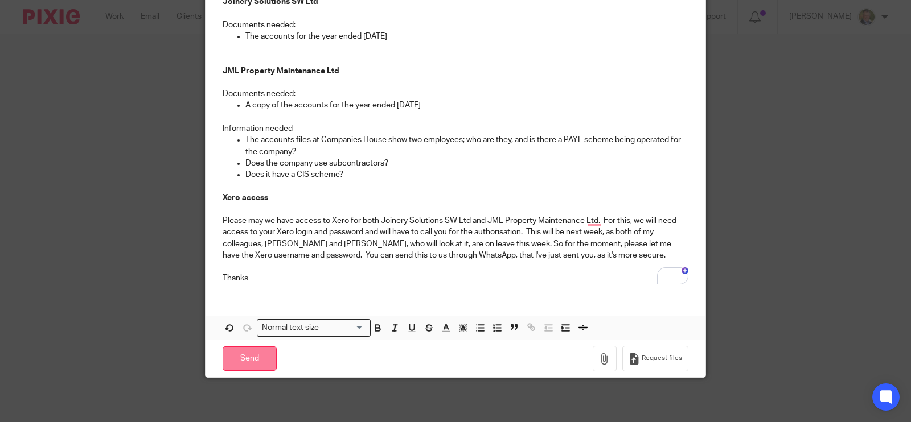
click at [256, 359] on input "Send" at bounding box center [250, 359] width 54 height 24
